Goal: Information Seeking & Learning: Learn about a topic

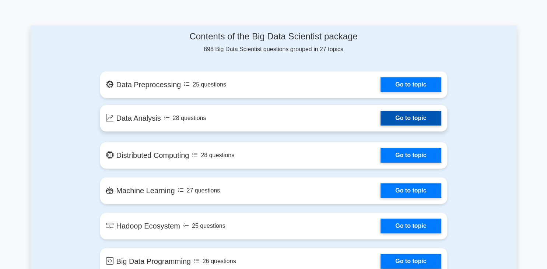
scroll to position [370, 0]
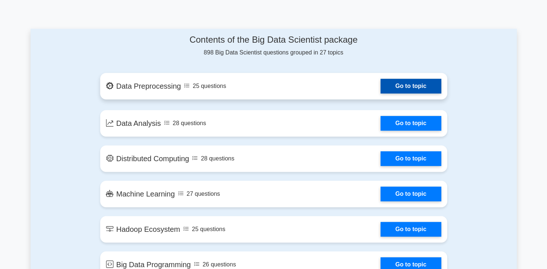
click at [413, 81] on link "Go to topic" at bounding box center [410, 86] width 60 height 15
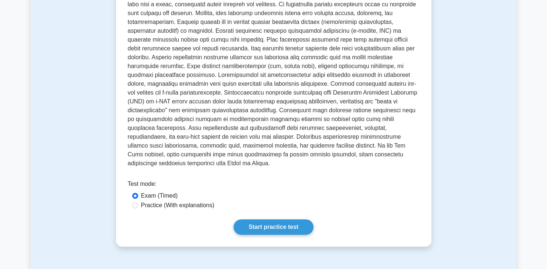
scroll to position [162, 0]
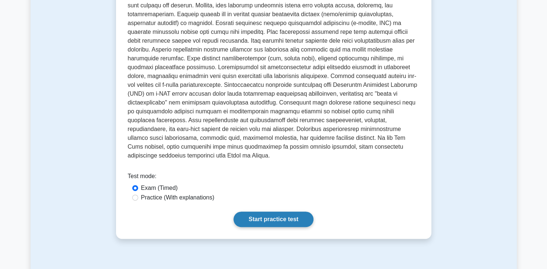
click at [285, 214] on link "Start practice test" at bounding box center [273, 219] width 80 height 15
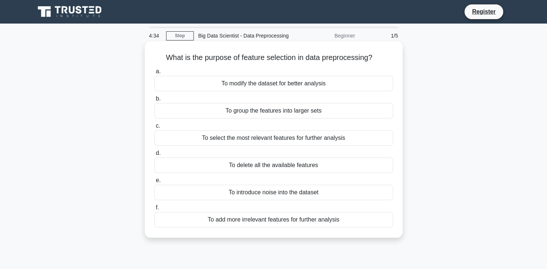
click at [258, 91] on div "To modify the dataset for better analysis" at bounding box center [273, 83] width 239 height 15
click at [154, 74] on input "a. To modify the dataset for better analysis" at bounding box center [154, 71] width 0 height 5
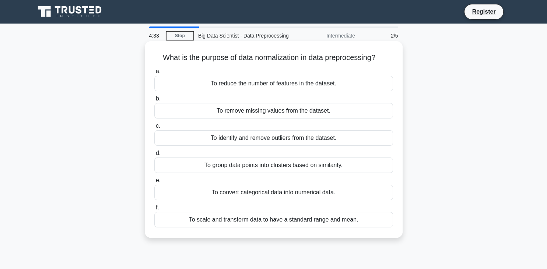
click at [257, 83] on div "To reduce the number of features in the dataset." at bounding box center [273, 83] width 239 height 15
click at [154, 74] on input "a. To reduce the number of features in the dataset." at bounding box center [154, 71] width 0 height 5
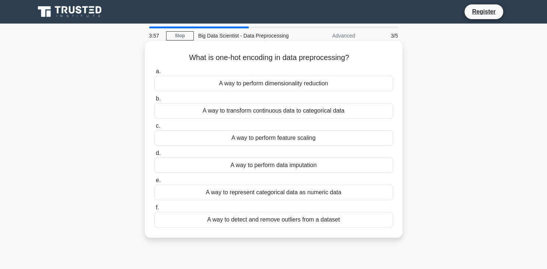
click at [244, 221] on div "A way to detect and remove outliers from a dataset" at bounding box center [273, 219] width 239 height 15
click at [154, 210] on input "f. A way to detect and remove outliers from a dataset" at bounding box center [154, 207] width 0 height 5
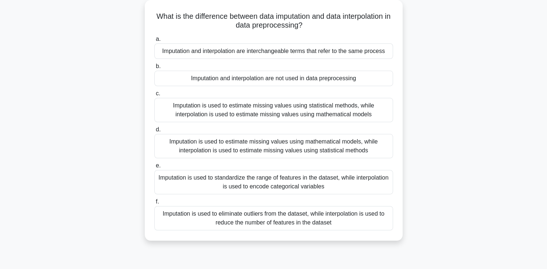
scroll to position [41, 0]
click at [275, 181] on div "Imputation is used to standardize the range of features in the dataset, while i…" at bounding box center [273, 182] width 239 height 24
click at [154, 168] on input "e. Imputation is used to standardize the range of features in the dataset, whil…" at bounding box center [154, 165] width 0 height 5
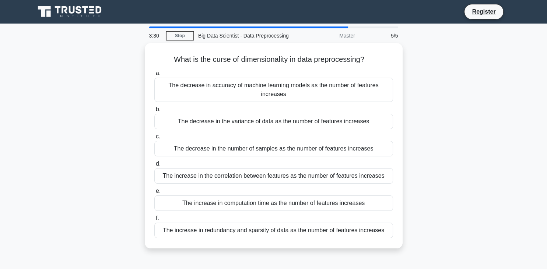
scroll to position [0, 0]
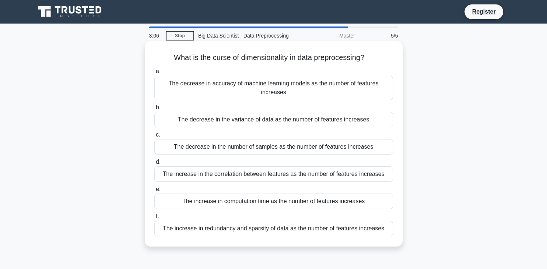
click at [233, 85] on div "The decrease in accuracy of machine learning models as the number of features i…" at bounding box center [273, 88] width 239 height 24
click at [154, 74] on input "a. The decrease in accuracy of machine learning models as the number of feature…" at bounding box center [154, 71] width 0 height 5
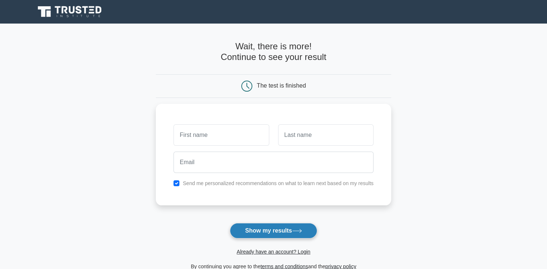
click at [267, 235] on button "Show my results" at bounding box center [273, 230] width 87 height 15
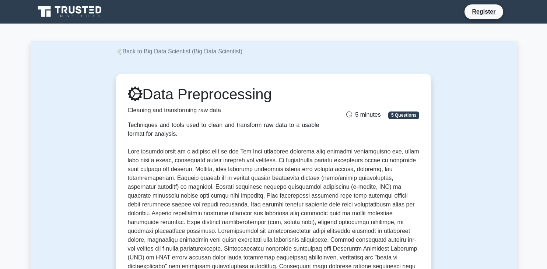
scroll to position [162, 0]
